Goal: Information Seeking & Learning: Learn about a topic

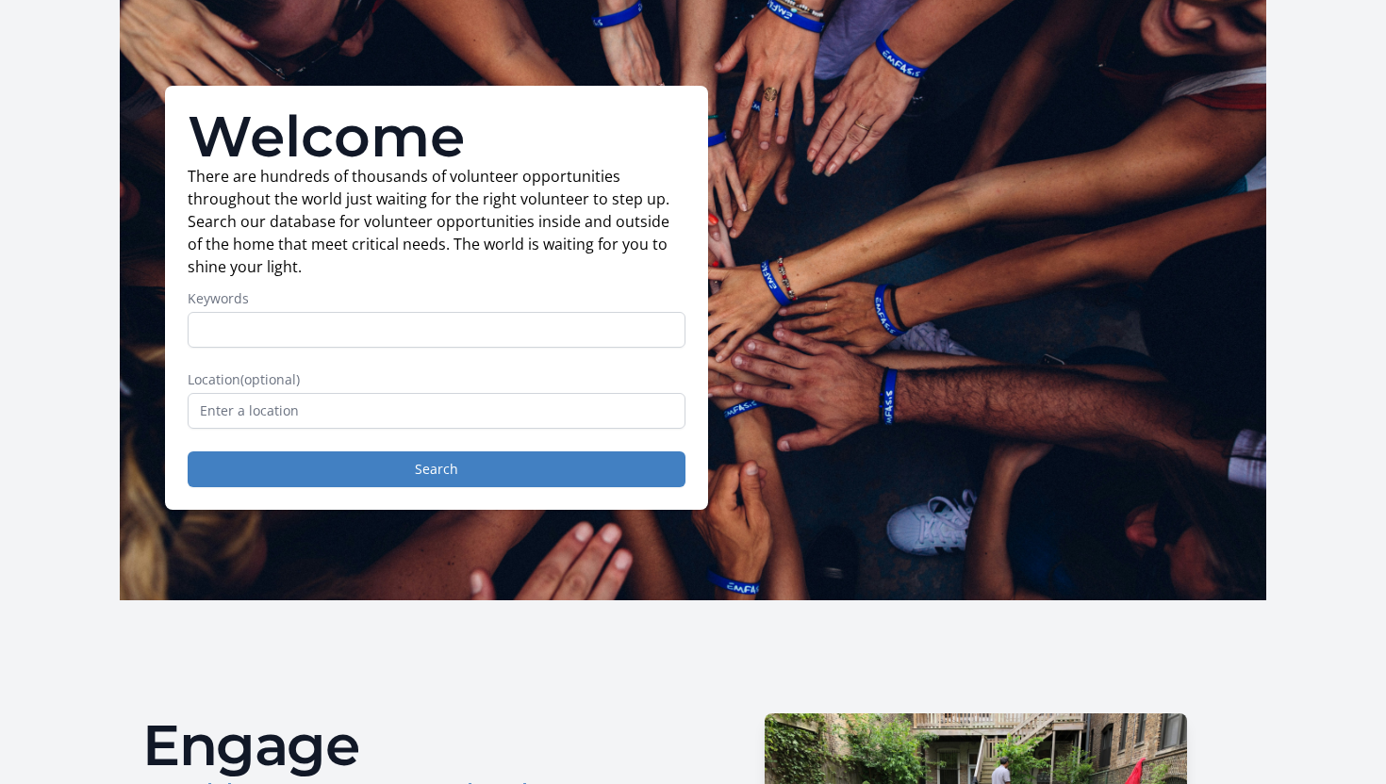
scroll to position [71, 0]
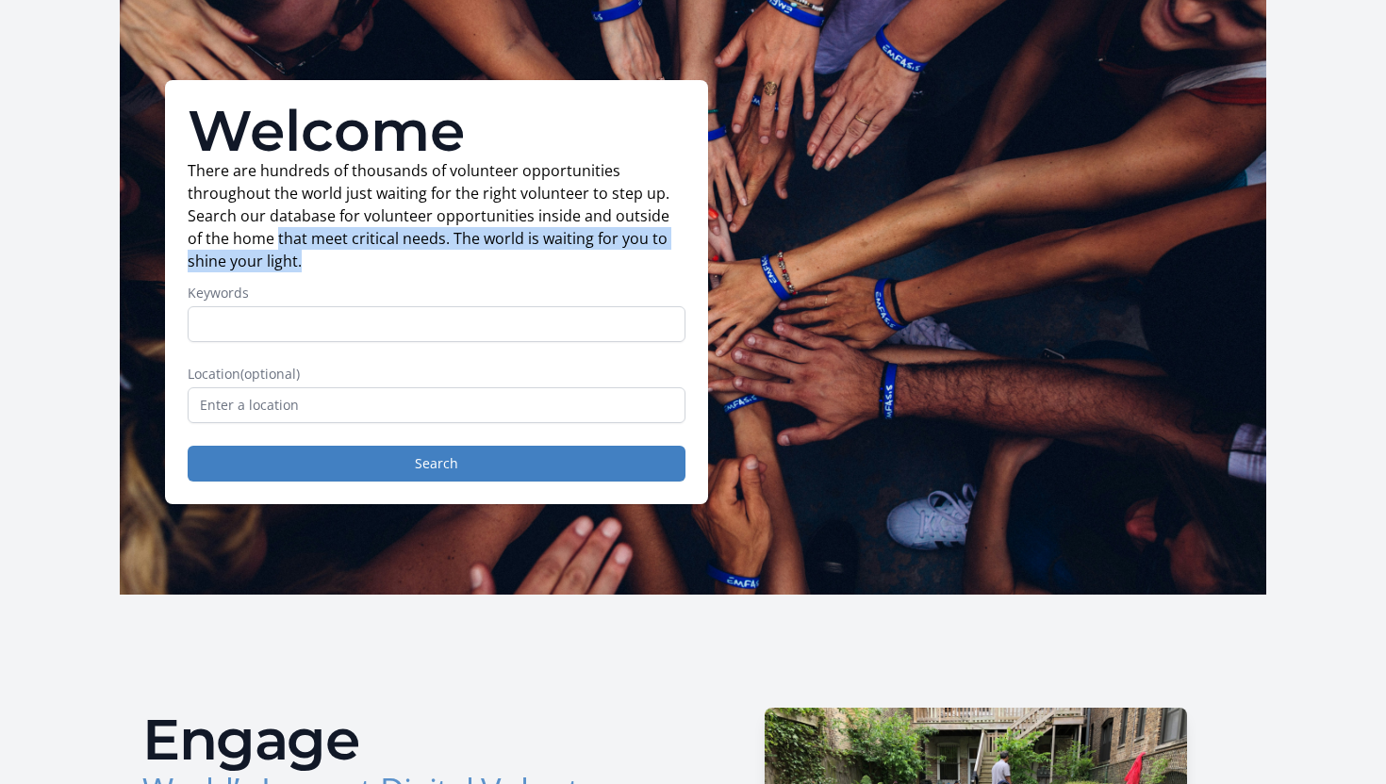
drag, startPoint x: 258, startPoint y: 231, endPoint x: 310, endPoint y: 259, distance: 59.1
click at [310, 259] on p "There are hundreds of thousands of volunteer opportunities throughout the world…" at bounding box center [437, 215] width 498 height 113
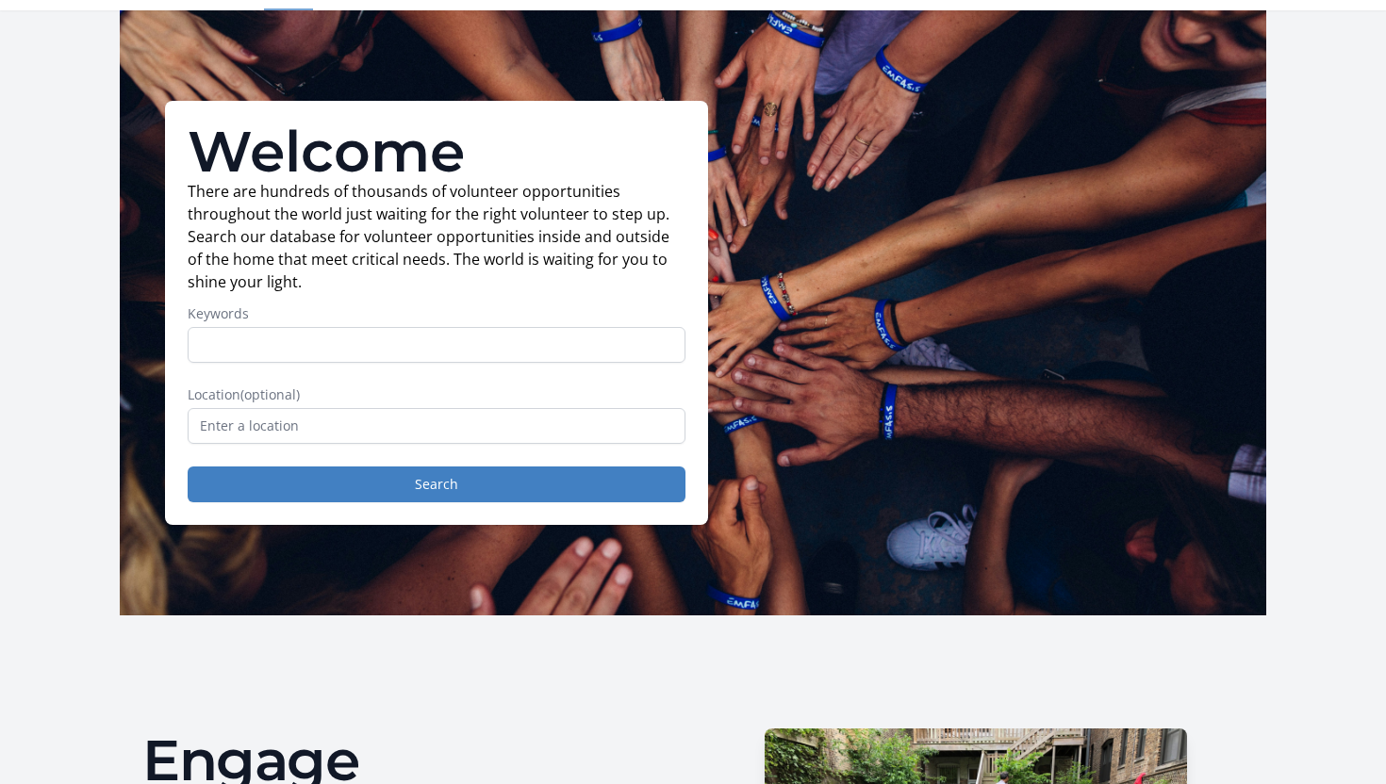
scroll to position [43, 0]
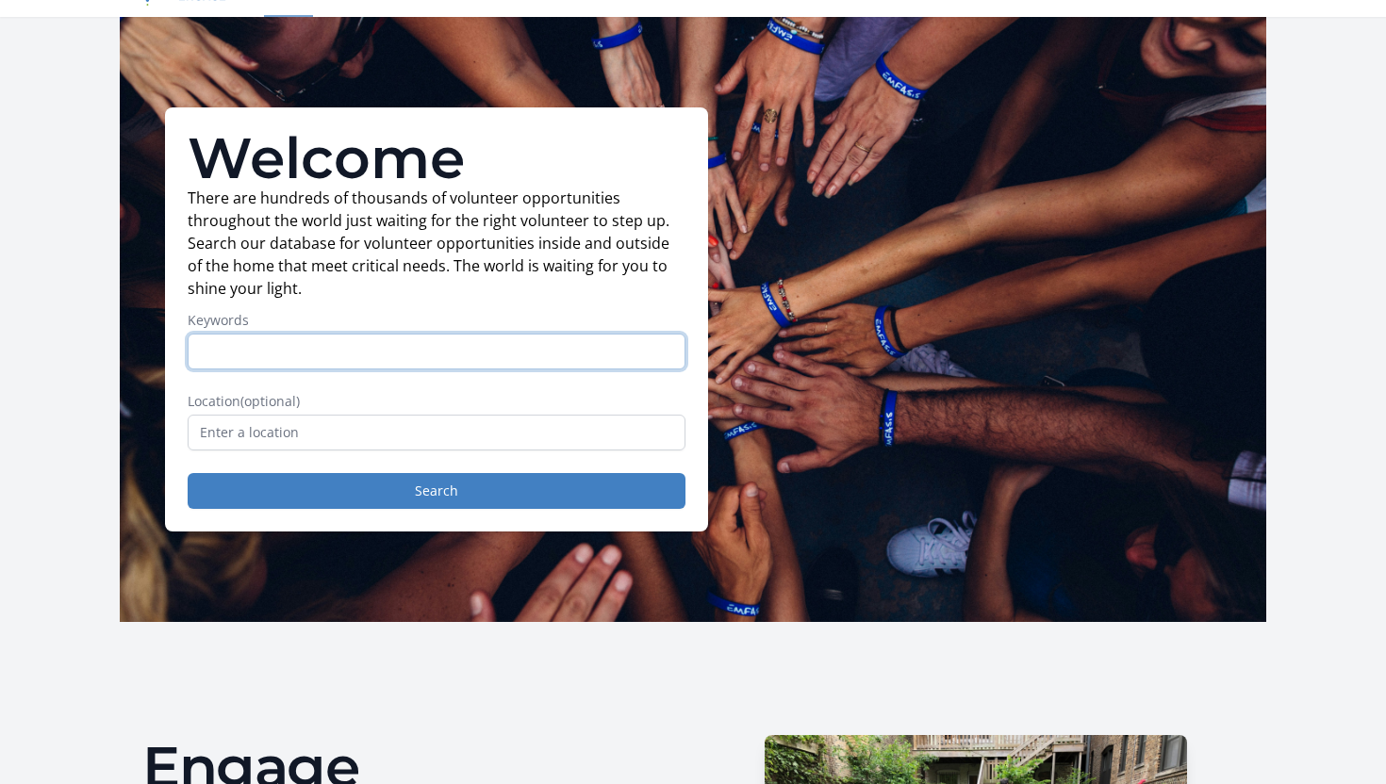
click at [289, 343] on input "Keywords" at bounding box center [437, 352] width 498 height 36
click at [309, 445] on input "text" at bounding box center [437, 433] width 498 height 36
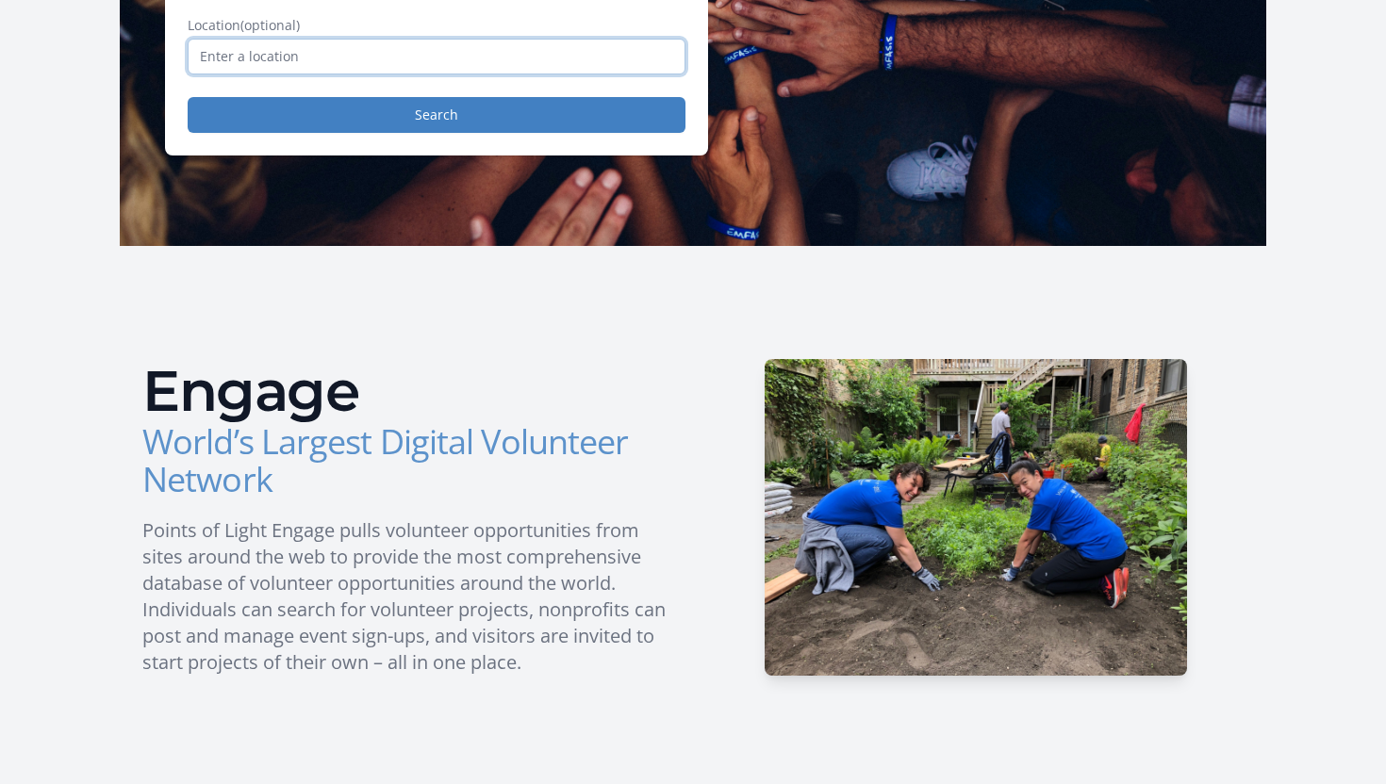
scroll to position [0, 0]
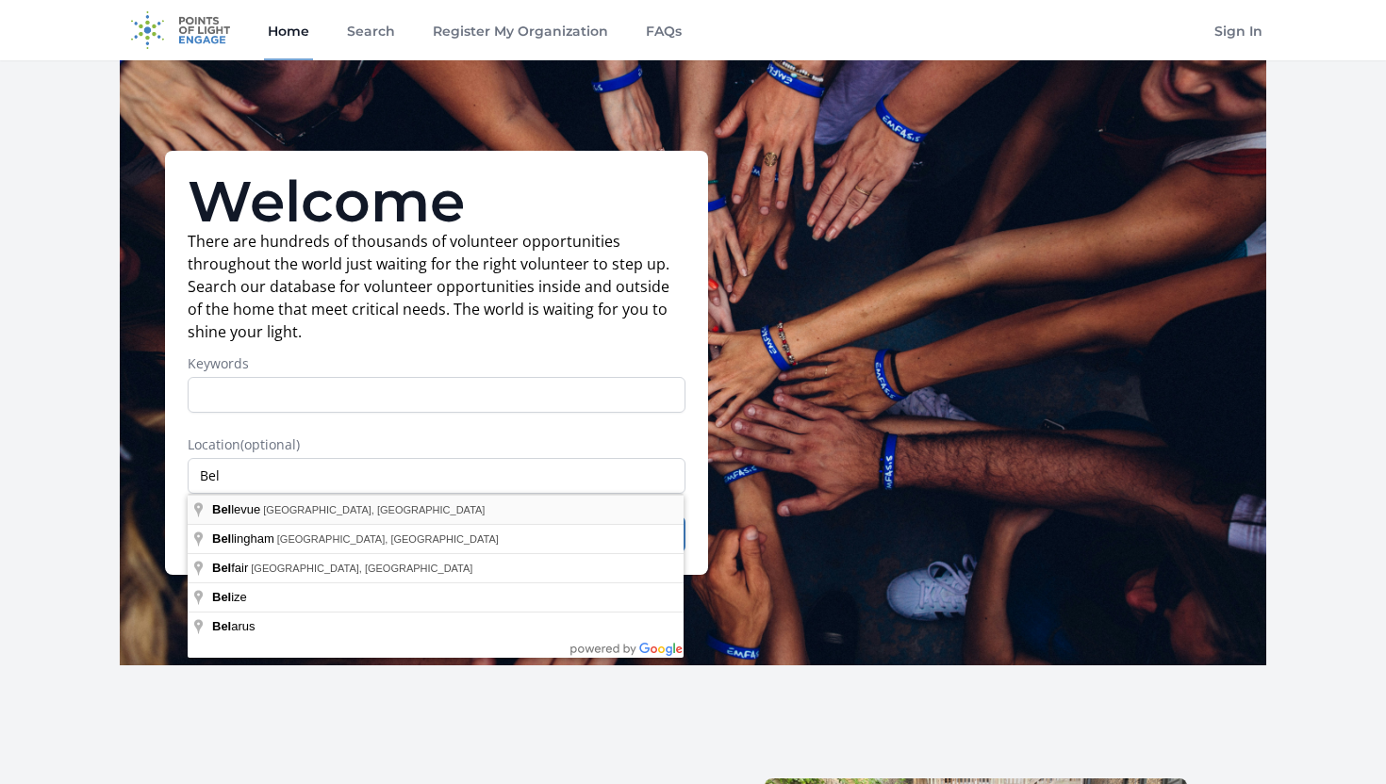
type input "[GEOGRAPHIC_DATA], [GEOGRAPHIC_DATA], [GEOGRAPHIC_DATA]"
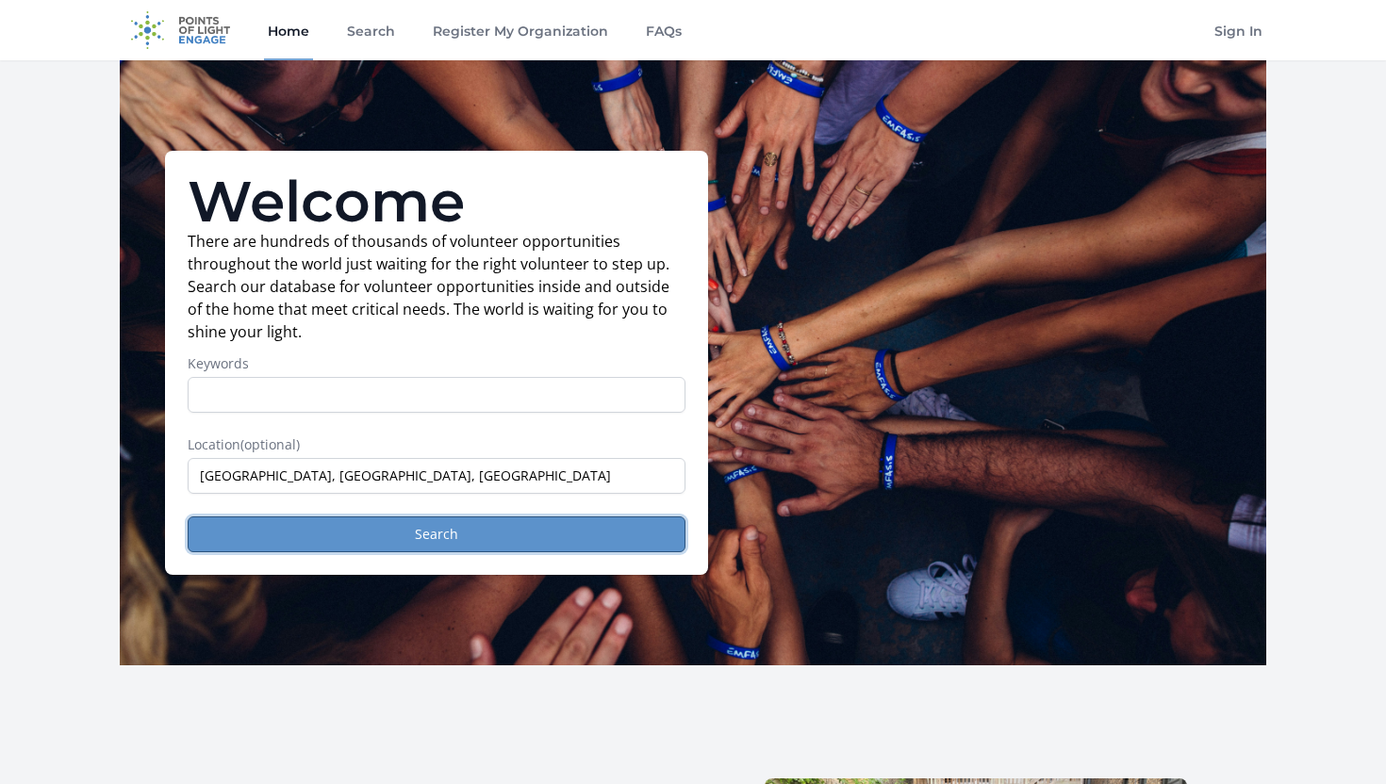
click at [350, 535] on button "Search" at bounding box center [437, 535] width 498 height 36
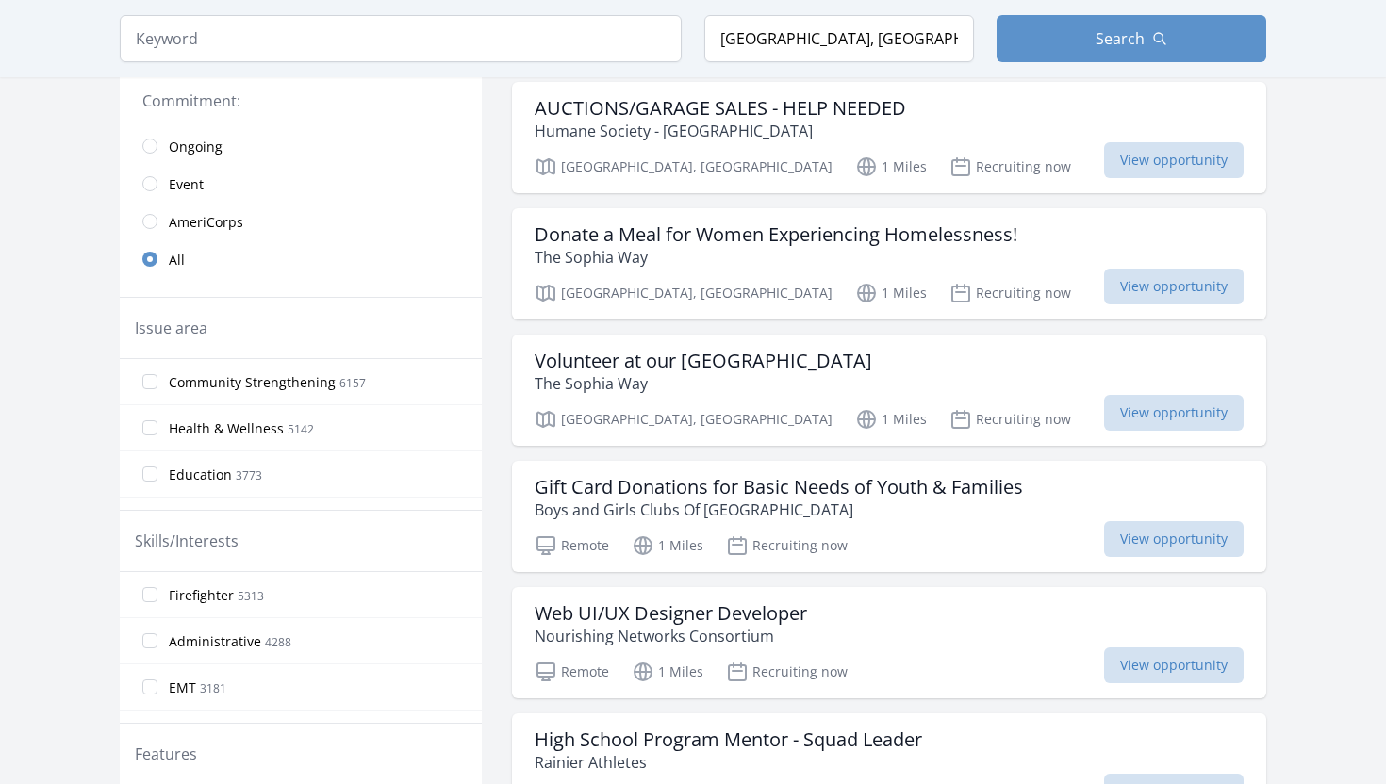
scroll to position [449, 0]
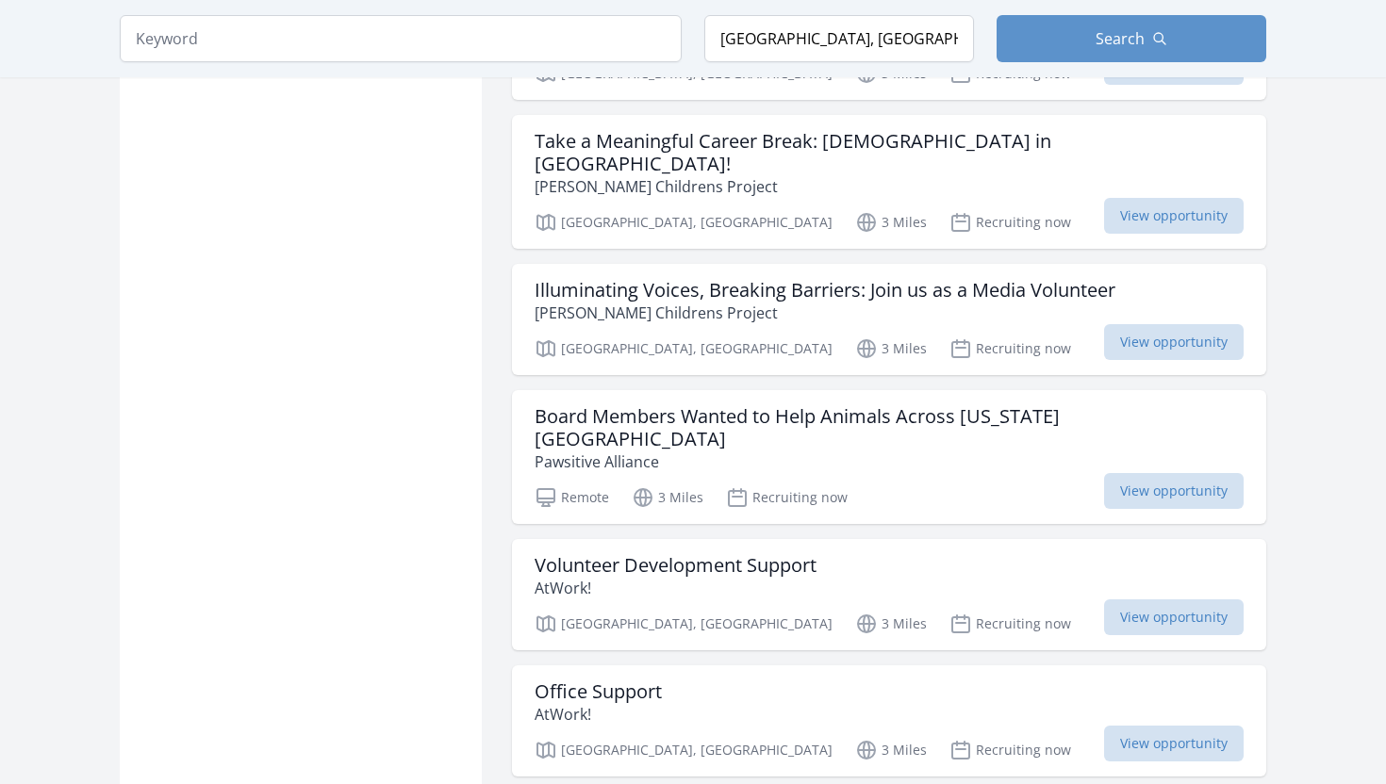
scroll to position [2589, 0]
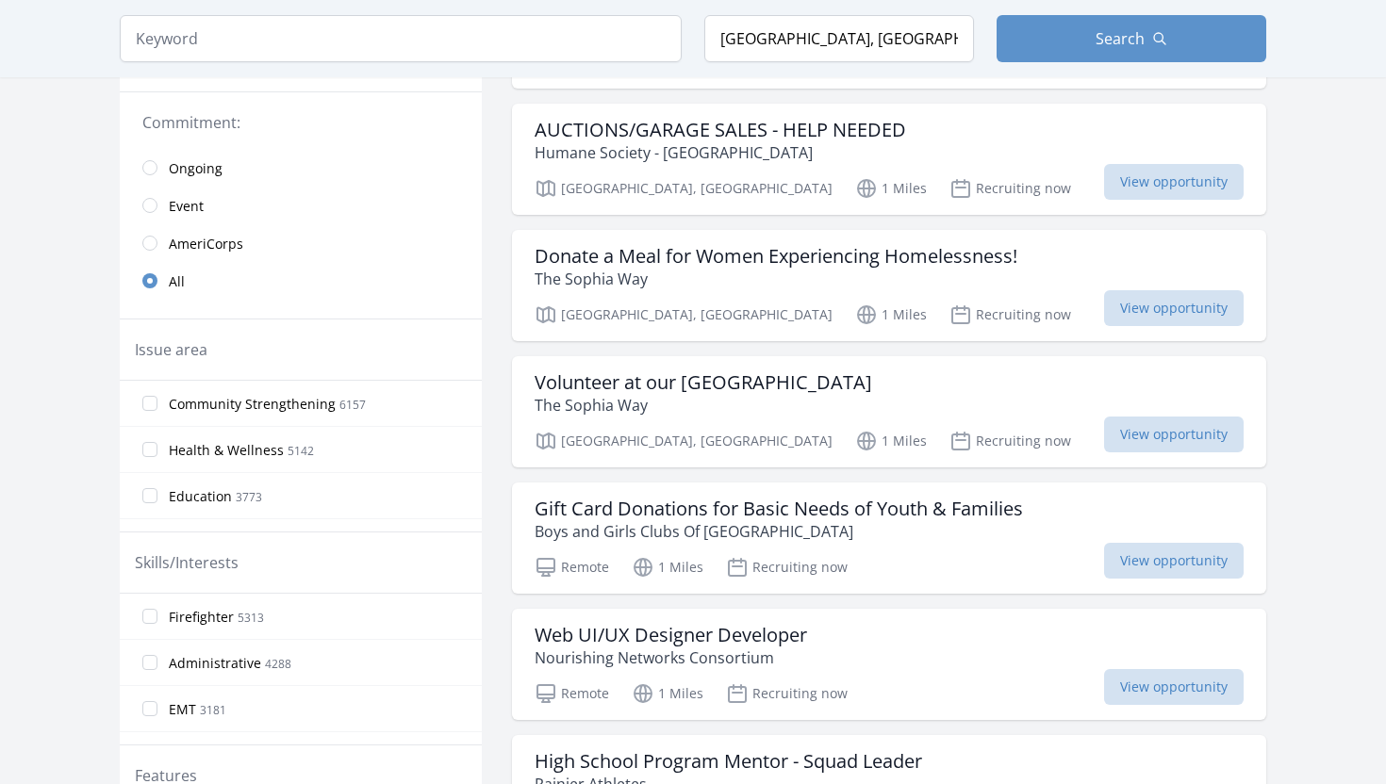
scroll to position [459, 0]
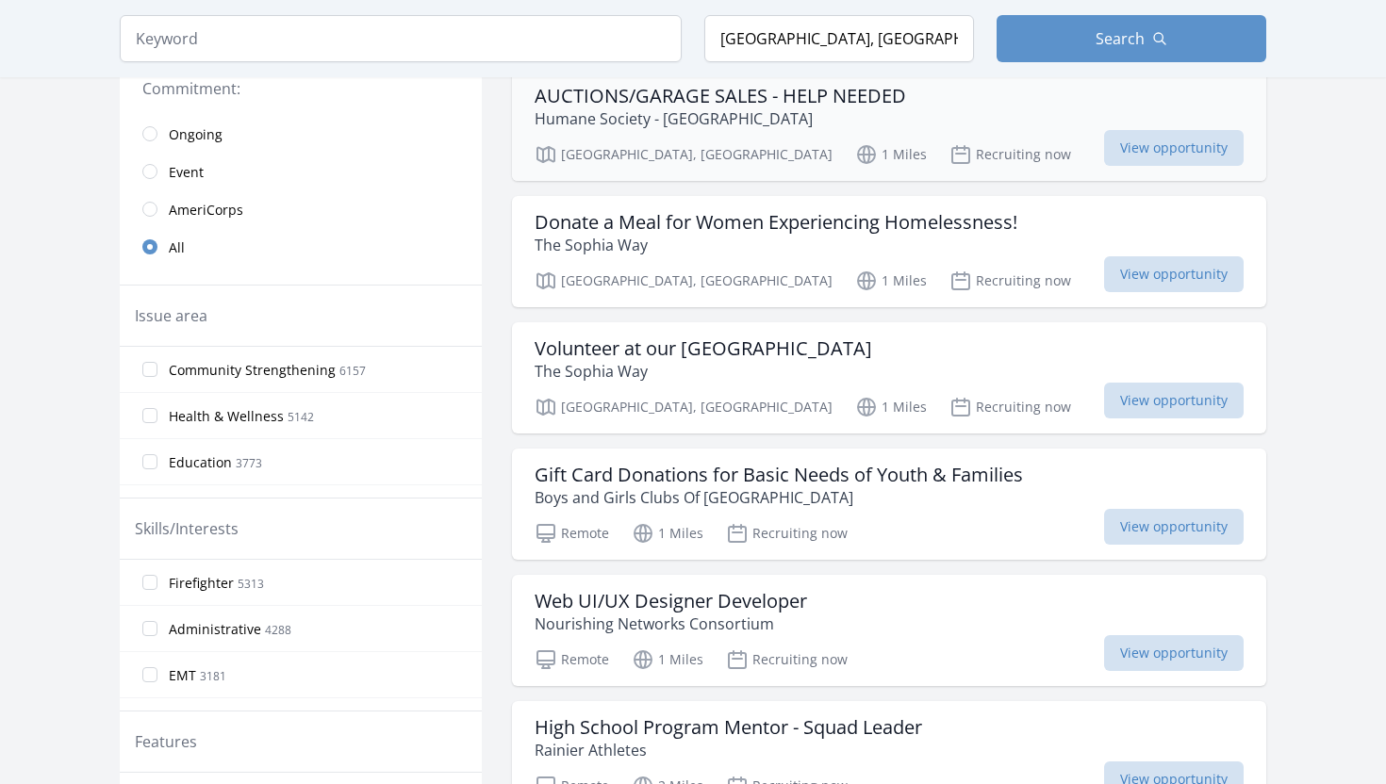
click at [616, 109] on p "Humane Society - Western Region" at bounding box center [719, 118] width 371 height 23
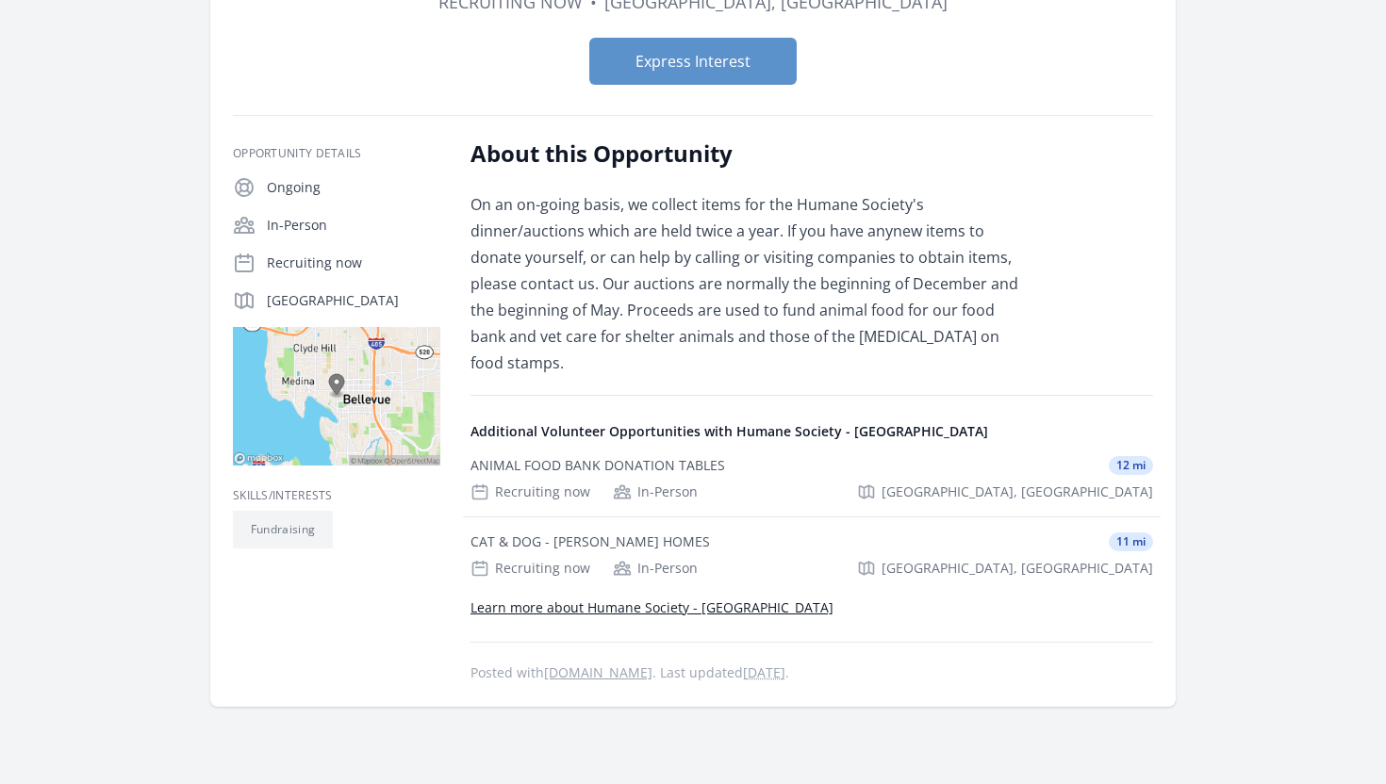
scroll to position [215, 0]
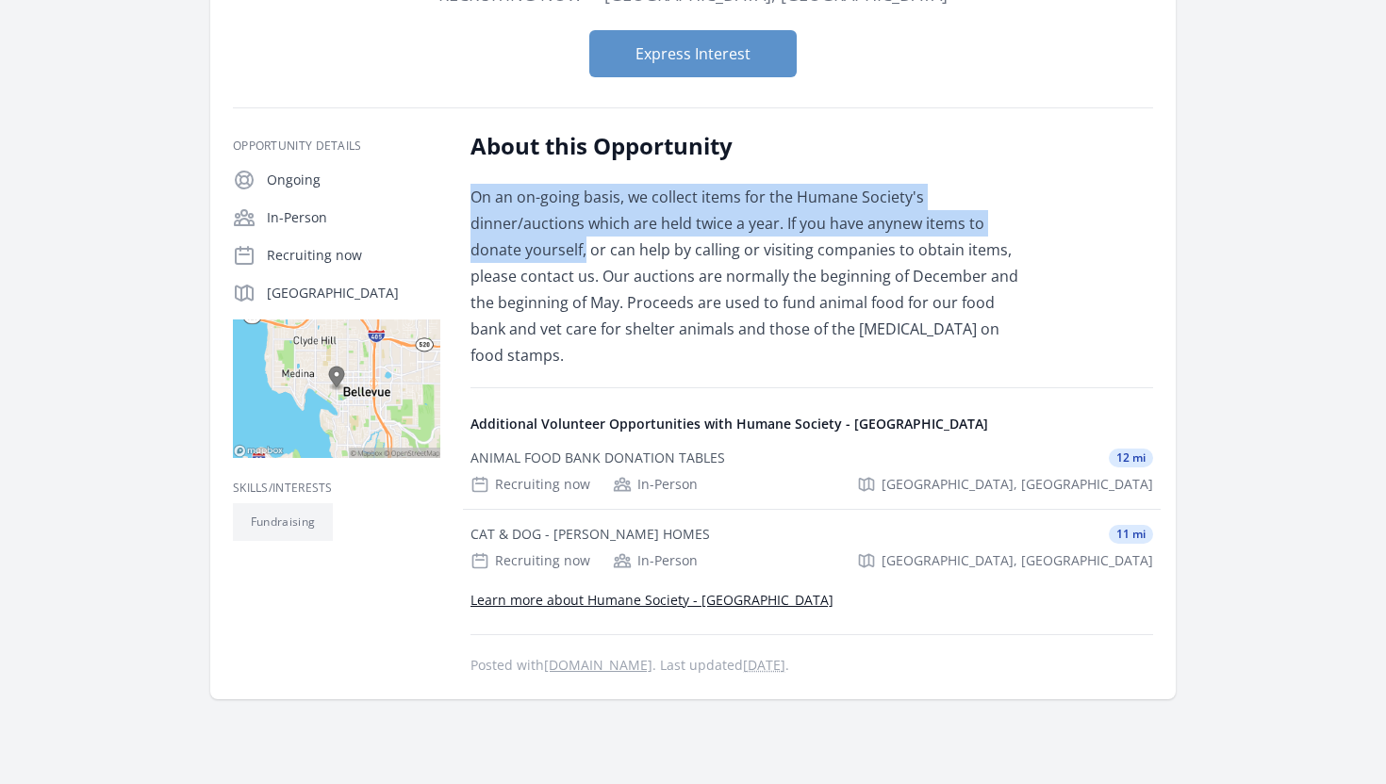
drag, startPoint x: 465, startPoint y: 189, endPoint x: 584, endPoint y: 246, distance: 131.6
click at [584, 246] on div "Opportunity Details Ongoing In-Person Recruiting now Bellevue, WA 98004" at bounding box center [693, 404] width 920 height 546
click at [584, 246] on p "On an on-going basis, we collect items for the Humane Society's dinner/auctions…" at bounding box center [745, 276] width 551 height 185
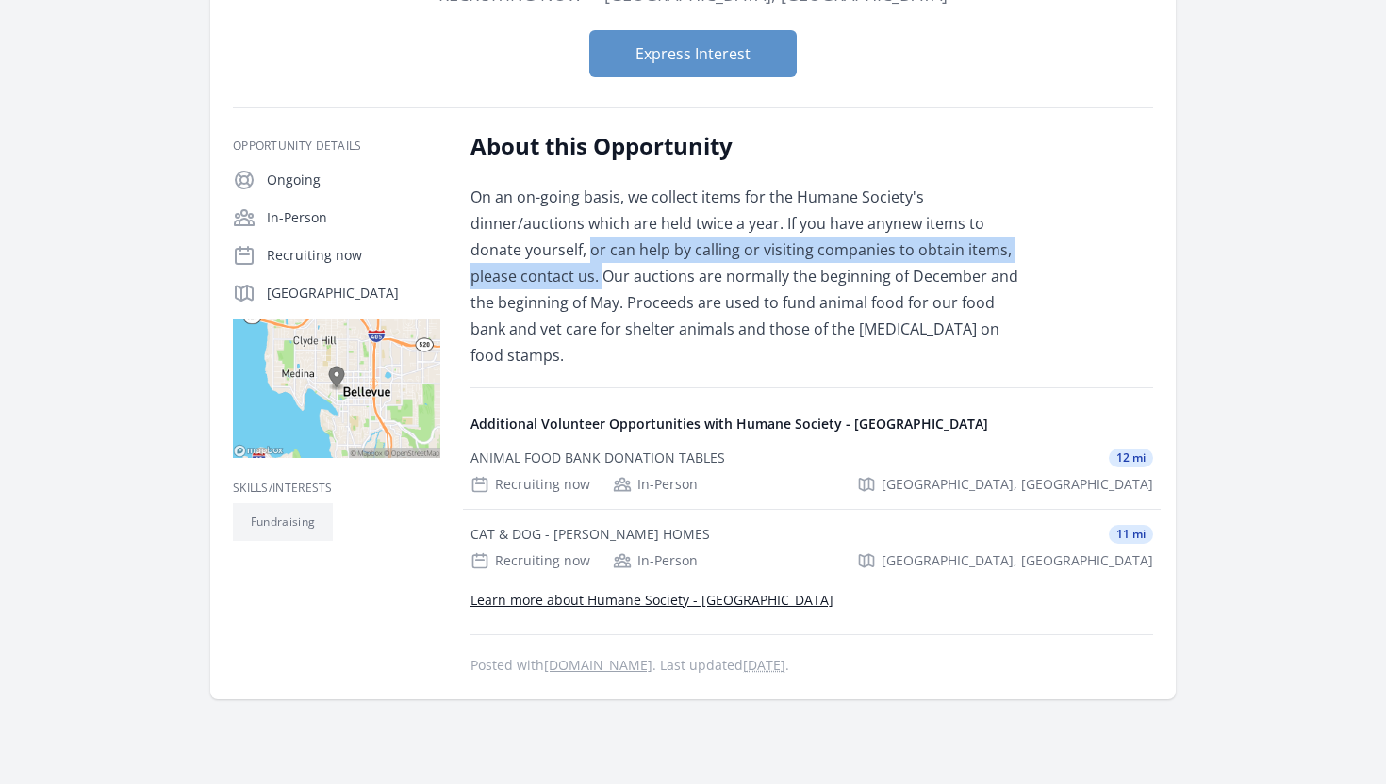
drag, startPoint x: 589, startPoint y: 248, endPoint x: 601, endPoint y: 284, distance: 37.9
click at [601, 284] on p "On an on-going basis, we collect items for the Humane Society's dinner/auctions…" at bounding box center [745, 276] width 551 height 185
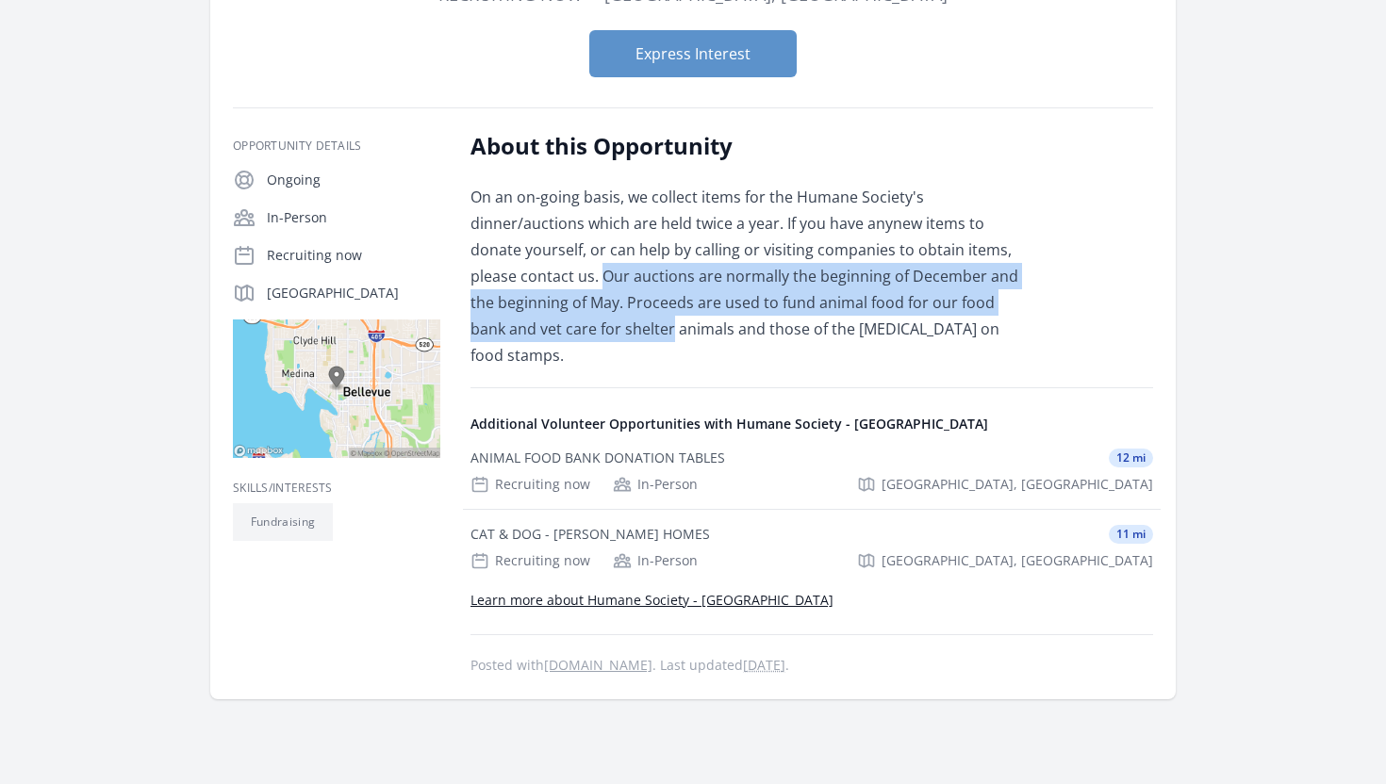
drag, startPoint x: 601, startPoint y: 284, endPoint x: 624, endPoint y: 322, distance: 44.8
click at [624, 322] on p "On an on-going basis, we collect items for the Humane Society's dinner/auctions…" at bounding box center [745, 276] width 551 height 185
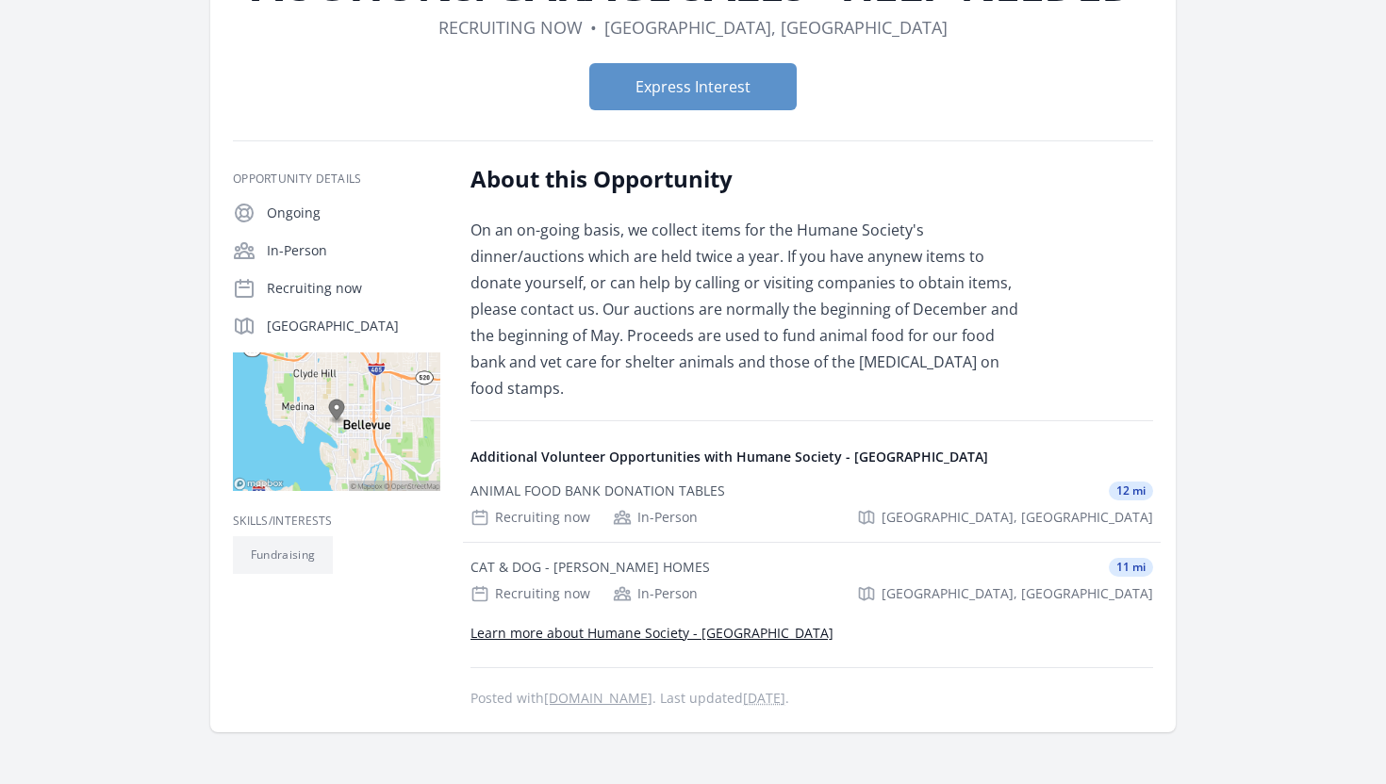
scroll to position [183, 0]
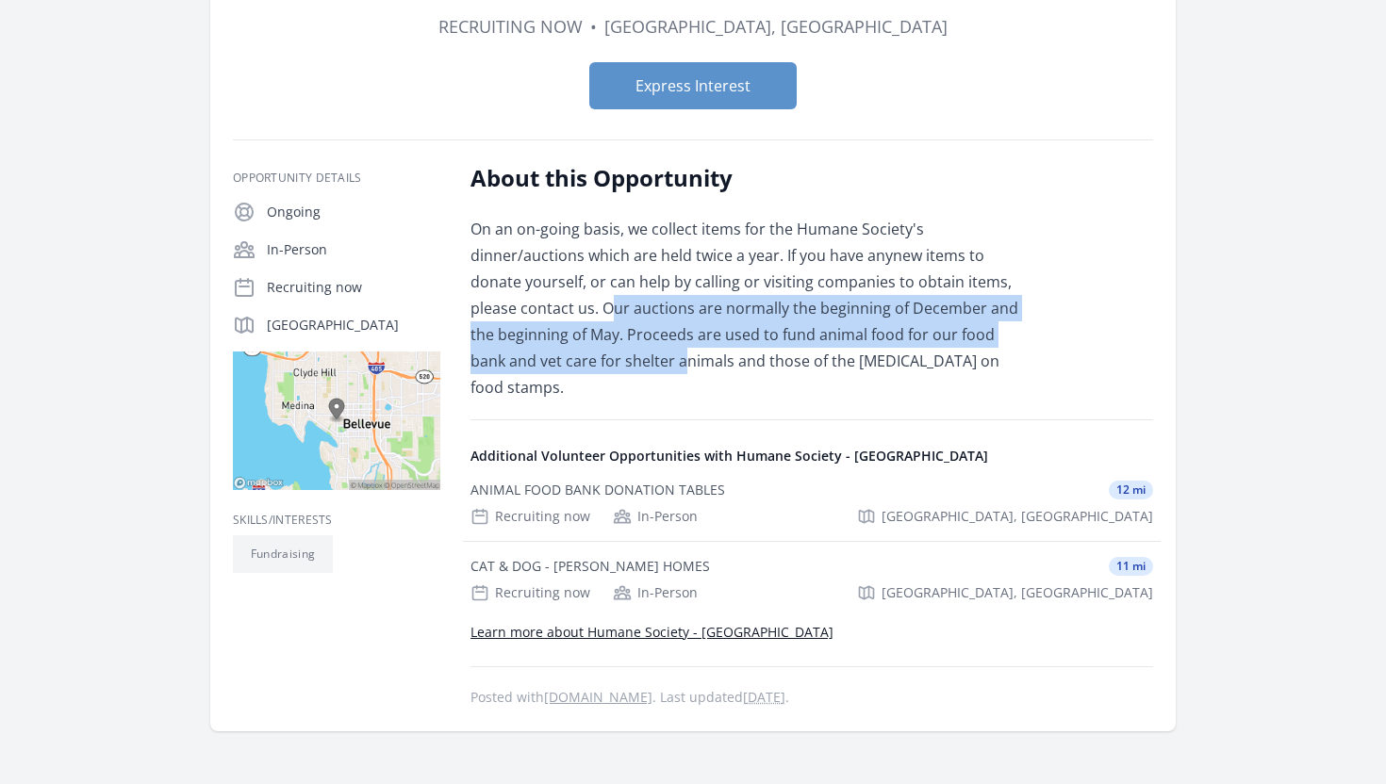
drag, startPoint x: 643, startPoint y: 364, endPoint x: 610, endPoint y: 309, distance: 63.9
click at [610, 309] on p "On an on-going basis, we collect items for the Humane Society's dinner/auctions…" at bounding box center [745, 308] width 551 height 185
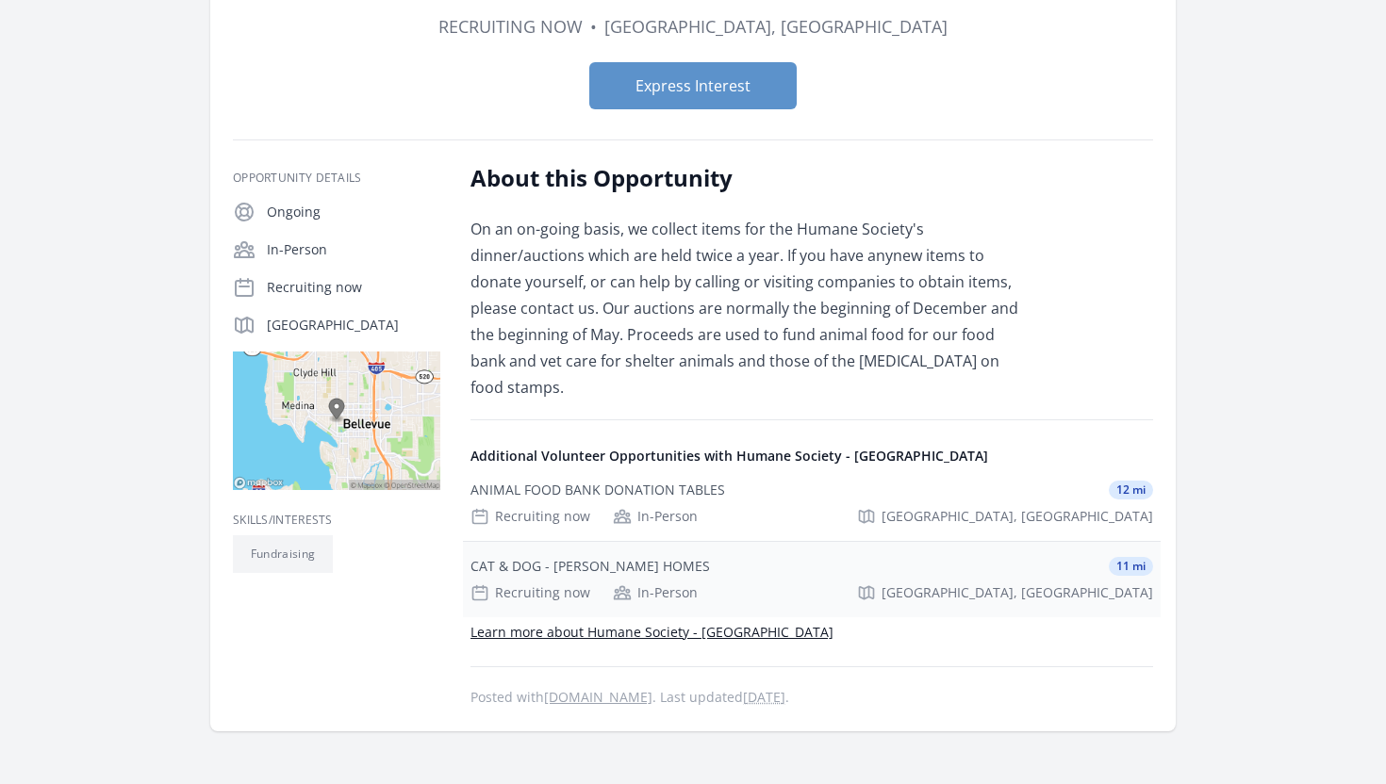
click at [704, 557] on div "CAT & DOG - FOSTER HOMES 11 mi" at bounding box center [811, 566] width 682 height 19
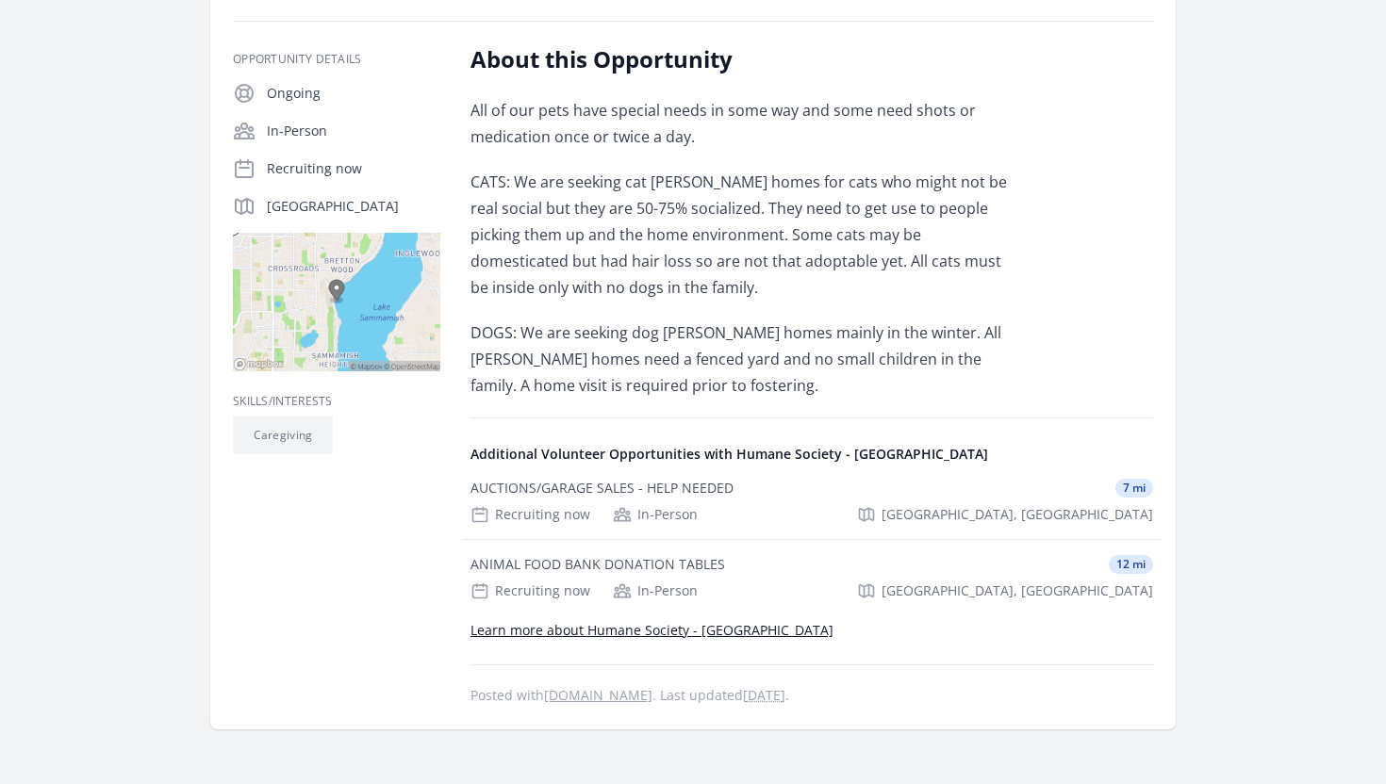
scroll to position [307, 0]
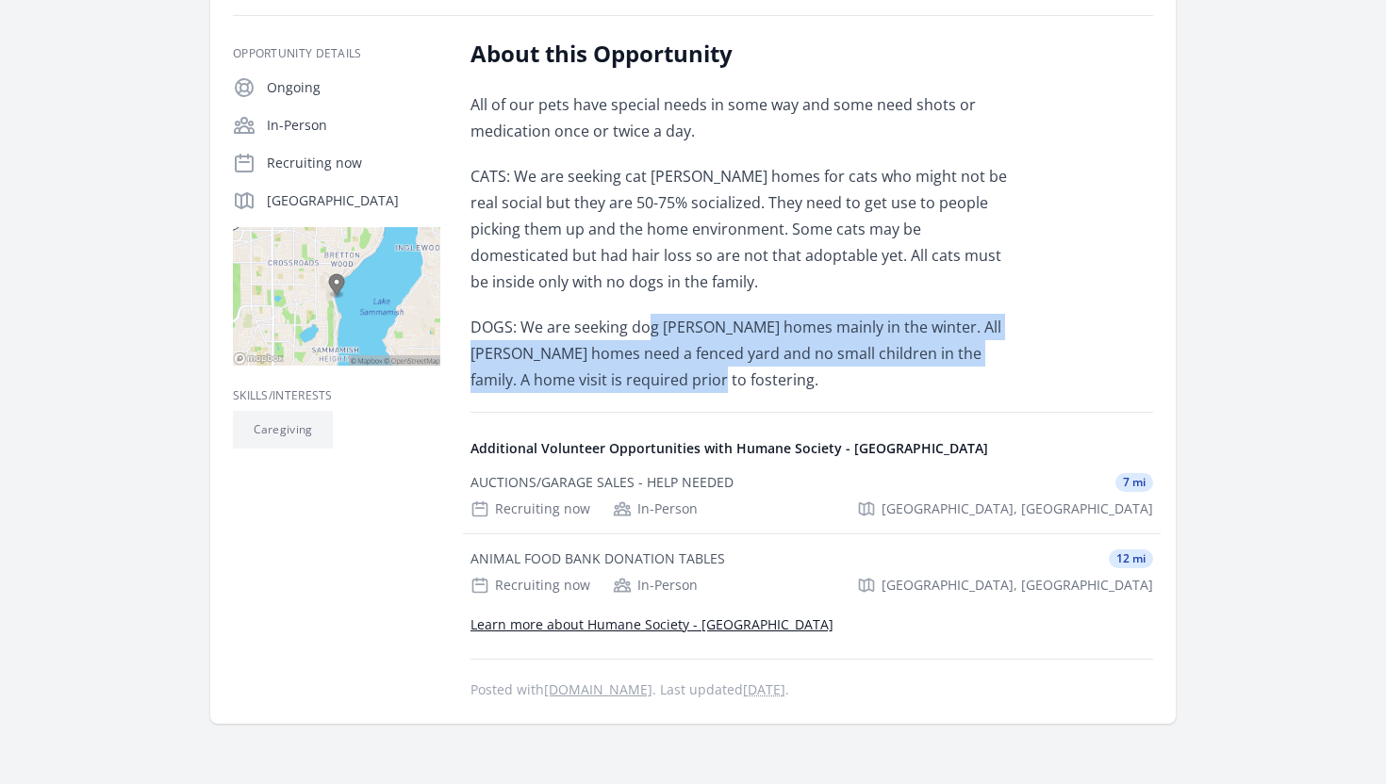
drag, startPoint x: 649, startPoint y: 329, endPoint x: 654, endPoint y: 388, distance: 59.7
click at [654, 388] on p "DOGS: We are seeking dog foster homes mainly in the winter. All foster homes ne…" at bounding box center [745, 353] width 551 height 79
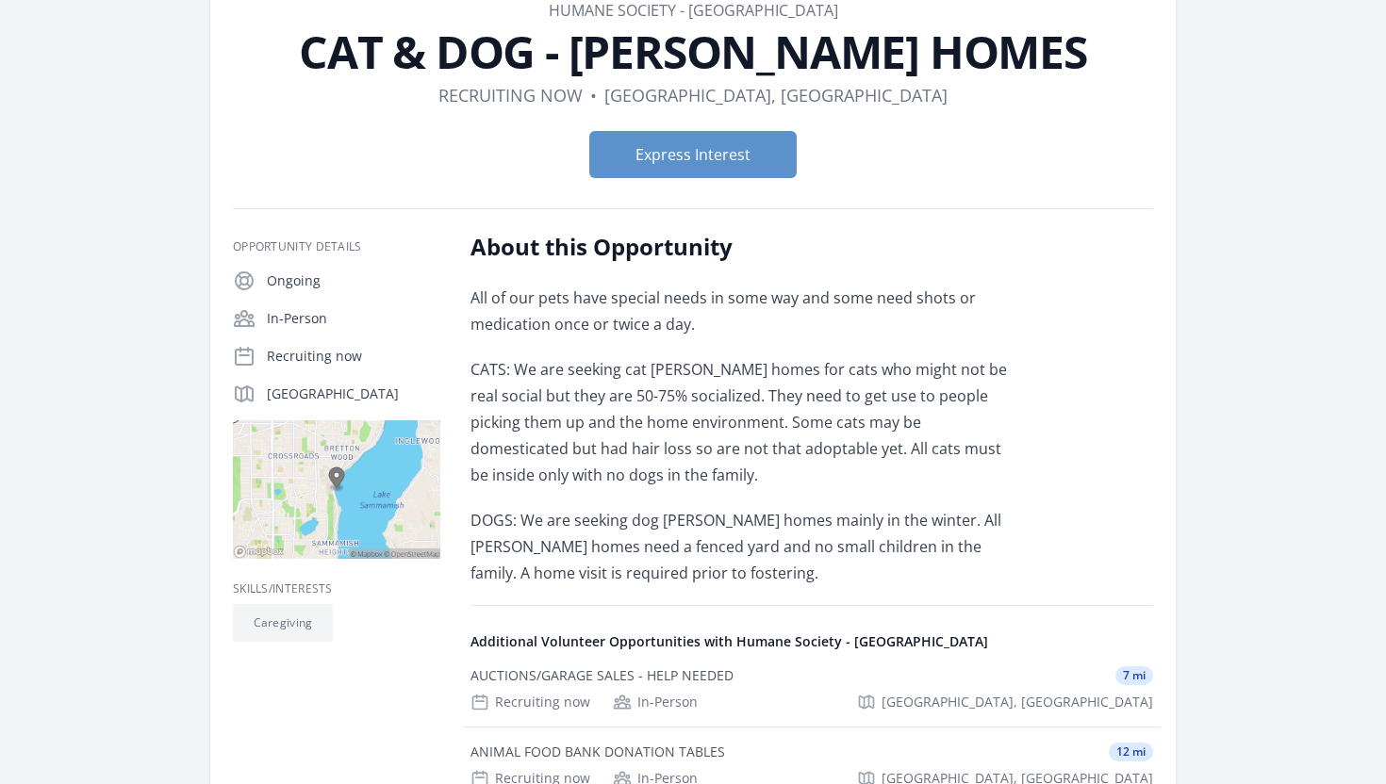
scroll to position [0, 0]
